Goal: Information Seeking & Learning: Learn about a topic

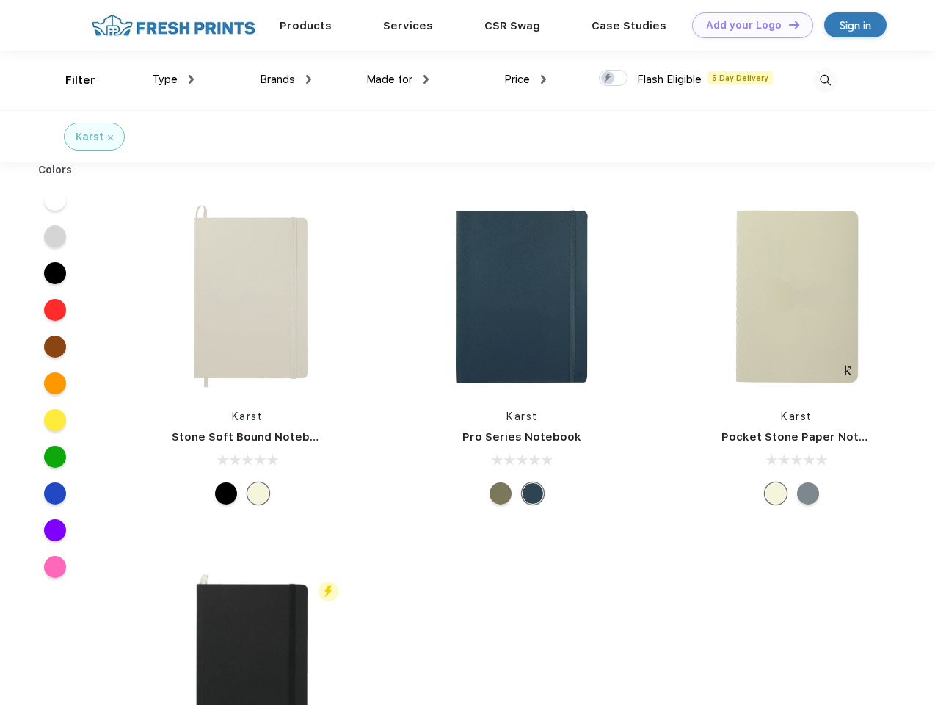
scroll to position [1, 0]
click at [747, 25] on link "Add your Logo Design Tool" at bounding box center [752, 25] width 121 height 26
click at [0, 0] on div "Design Tool" at bounding box center [0, 0] width 0 height 0
click at [788, 24] on link "Add your Logo Design Tool" at bounding box center [752, 25] width 121 height 26
click at [70, 80] on div "Filter" at bounding box center [80, 80] width 30 height 17
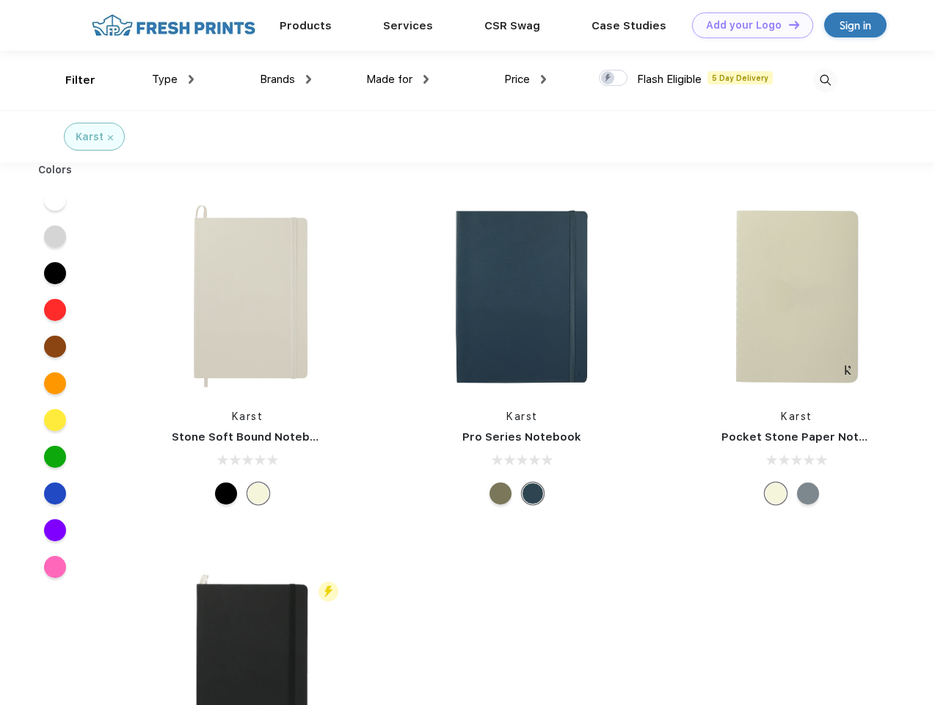
click at [173, 79] on span "Type" at bounding box center [165, 79] width 26 height 13
click at [286, 79] on span "Brands" at bounding box center [277, 79] width 35 height 13
click at [398, 79] on span "Made for" at bounding box center [389, 79] width 46 height 13
click at [526, 79] on span "Price" at bounding box center [517, 79] width 26 height 13
click at [614, 79] on div at bounding box center [613, 78] width 29 height 16
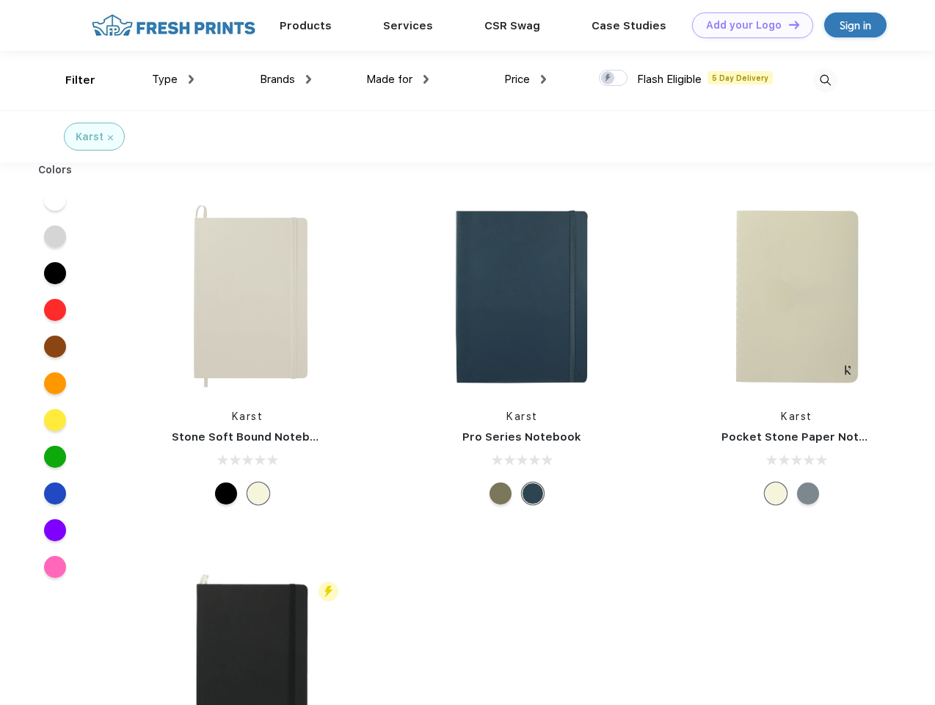
click at [609, 79] on input "checkbox" at bounding box center [604, 74] width 10 height 10
click at [825, 80] on img at bounding box center [826, 80] width 24 height 24
